Goal: Information Seeking & Learning: Check status

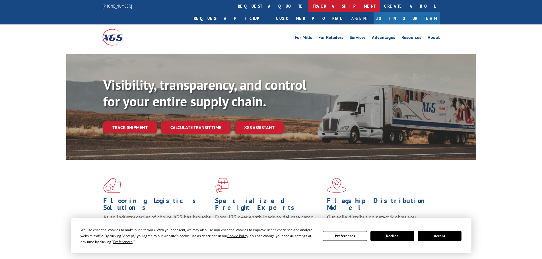
click at [308, 4] on link "track a shipment" at bounding box center [343, 6] width 71 height 12
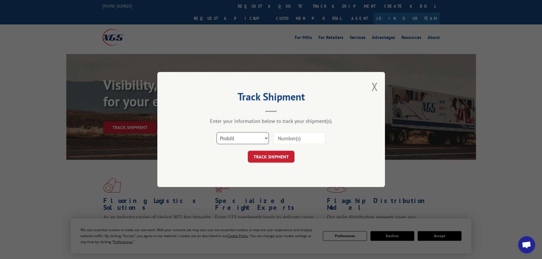
click at [245, 138] on select "Select category... Probill BOL PO" at bounding box center [243, 138] width 52 height 12
select select "po"
click at [217, 132] on select "Select category... Probill BOL PO" at bounding box center [243, 138] width 52 height 12
click at [291, 140] on input at bounding box center [299, 138] width 52 height 12
type input "01529955"
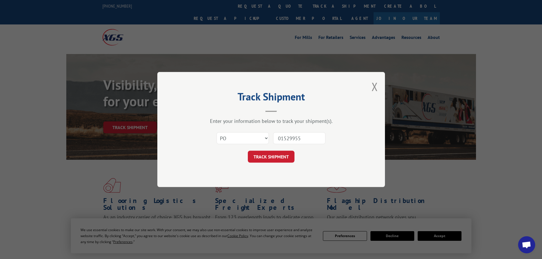
click button "TRACK SHIPMENT" at bounding box center [271, 157] width 47 height 12
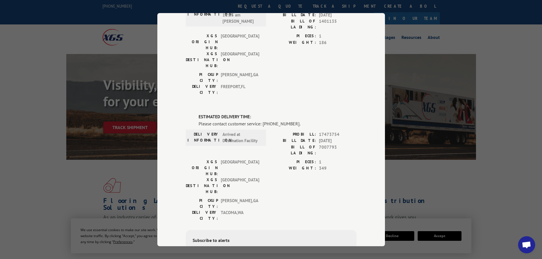
scroll to position [139, 0]
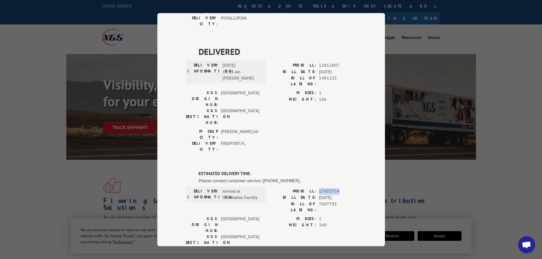
drag, startPoint x: 338, startPoint y: 125, endPoint x: 316, endPoint y: 124, distance: 21.1
click at [316, 188] on div "PROBILL: 17473754" at bounding box center [313, 191] width 85 height 7
copy span "17473754"
drag, startPoint x: 336, startPoint y: 140, endPoint x: 318, endPoint y: 140, distance: 17.9
click at [319, 201] on span "7007793" at bounding box center [338, 207] width 38 height 12
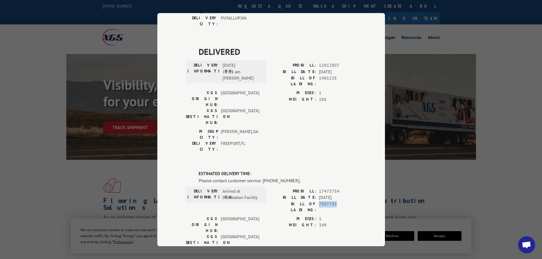
copy span "7007793"
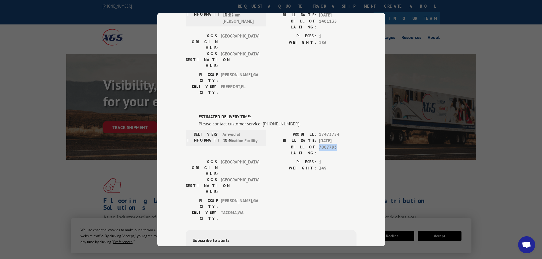
scroll to position [168, 0]
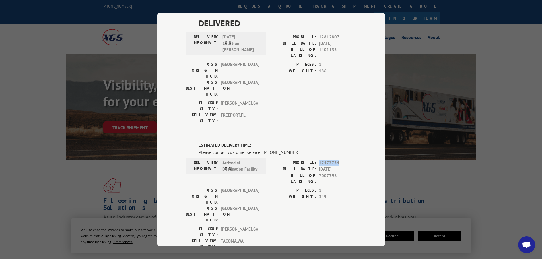
drag, startPoint x: 338, startPoint y: 97, endPoint x: 316, endPoint y: 99, distance: 21.5
click at [316, 160] on div "PROBILL: 17473754" at bounding box center [313, 163] width 85 height 7
copy span "17473754"
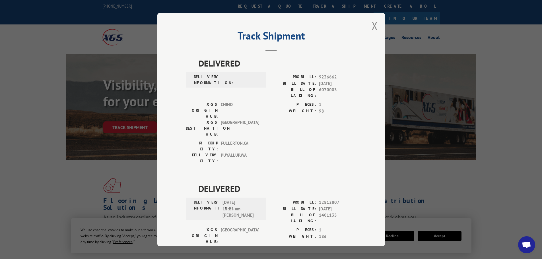
scroll to position [0, 0]
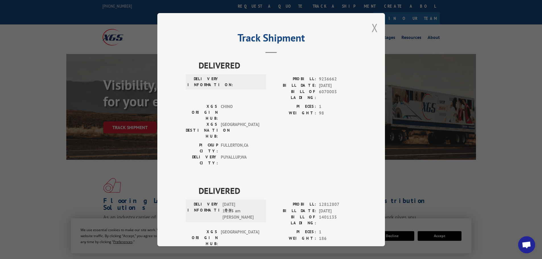
click at [372, 27] on button "Close modal" at bounding box center [375, 27] width 6 height 15
